Goal: Task Accomplishment & Management: Complete application form

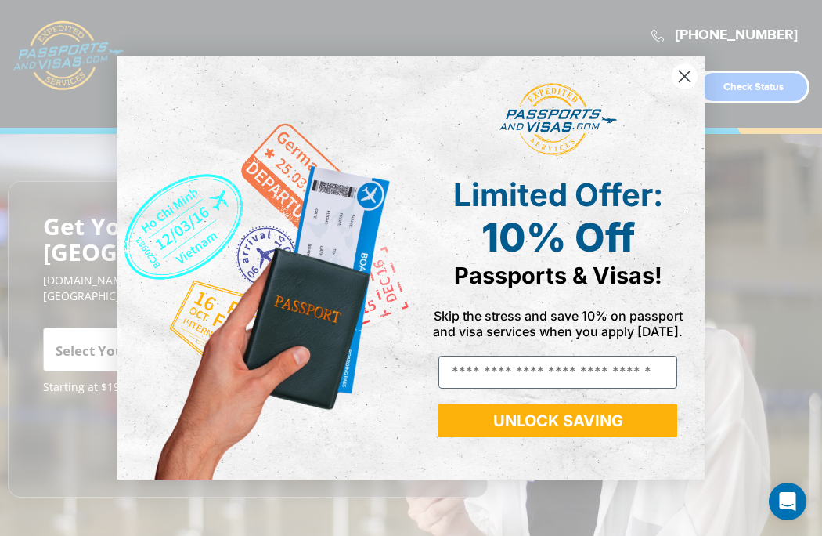
click at [685, 71] on circle "Close dialog" at bounding box center [685, 76] width 26 height 26
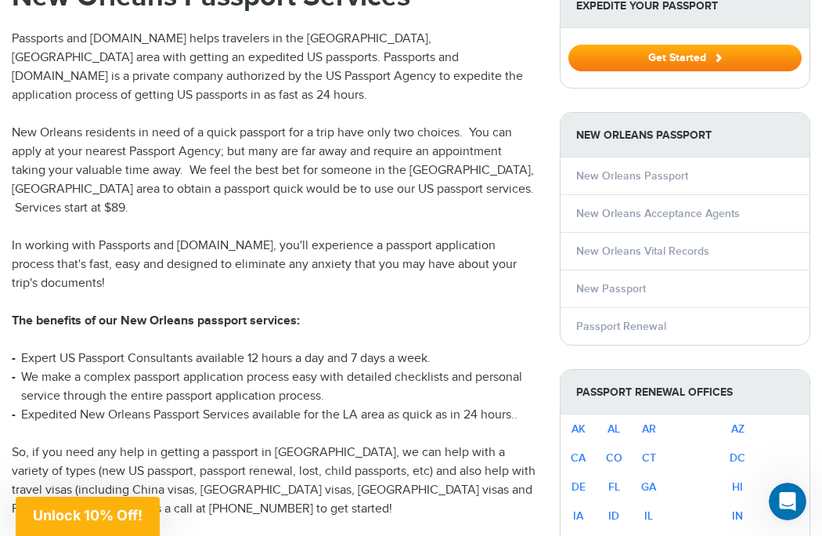
scroll to position [576, 0]
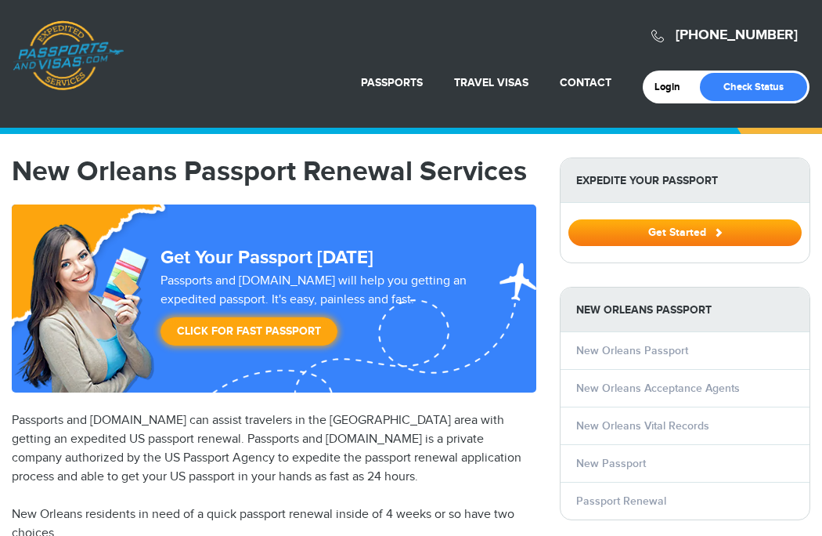
select select "**********"
